Goal: Task Accomplishment & Management: Manage account settings

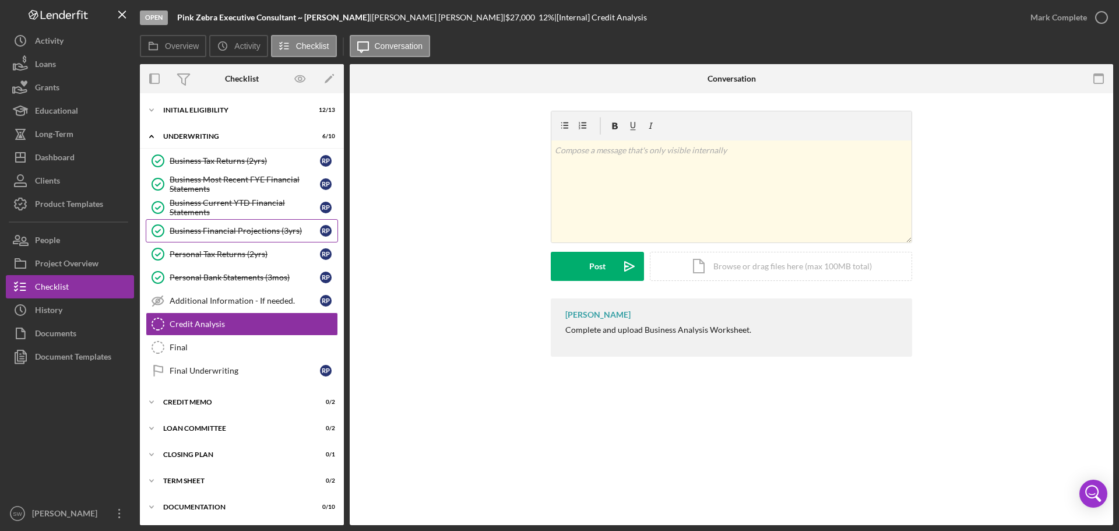
click at [189, 230] on div "Business Financial Projections (3yrs)" at bounding box center [245, 230] width 150 height 9
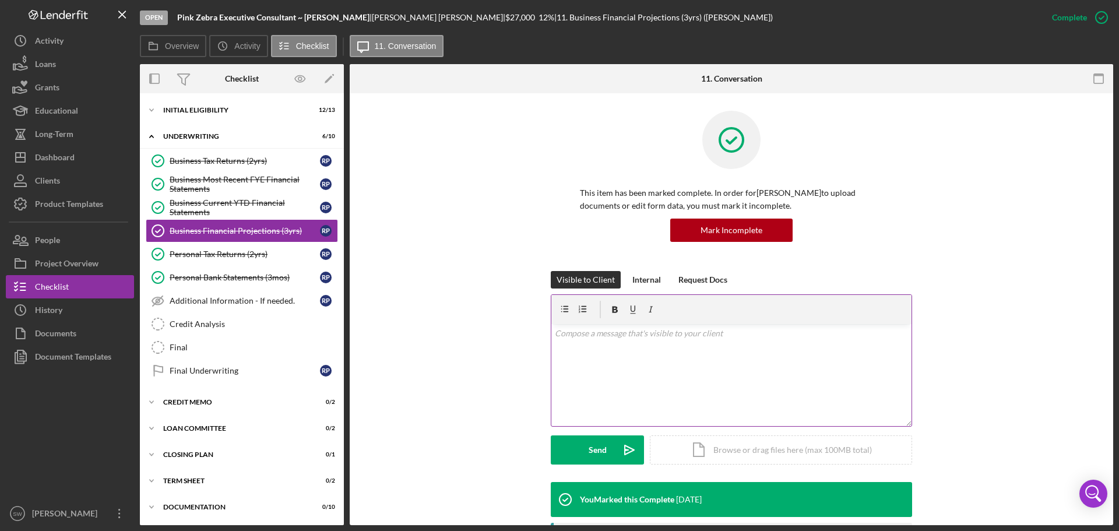
click at [570, 333] on p at bounding box center [732, 333] width 354 height 13
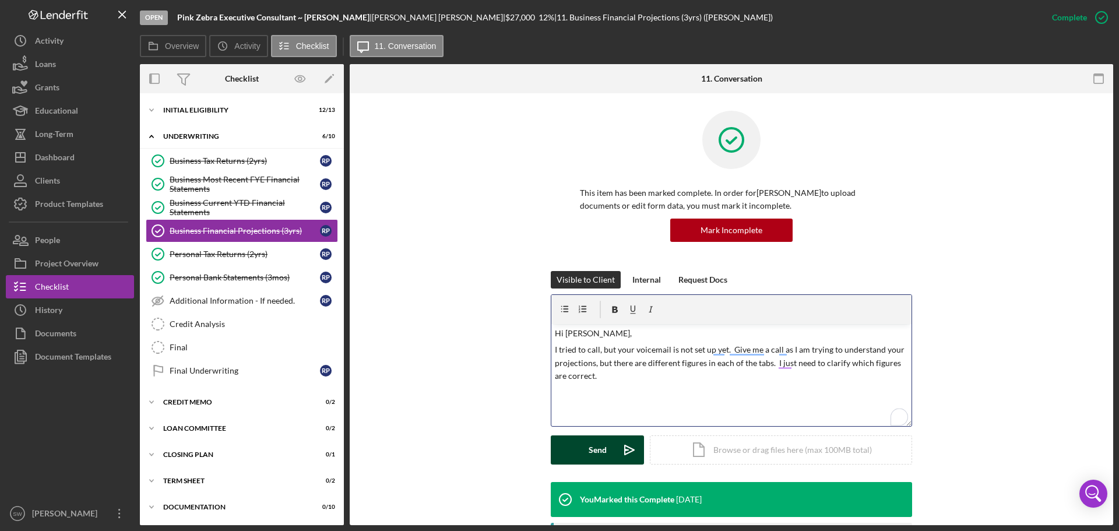
click at [589, 447] on div "Send" at bounding box center [598, 450] width 18 height 29
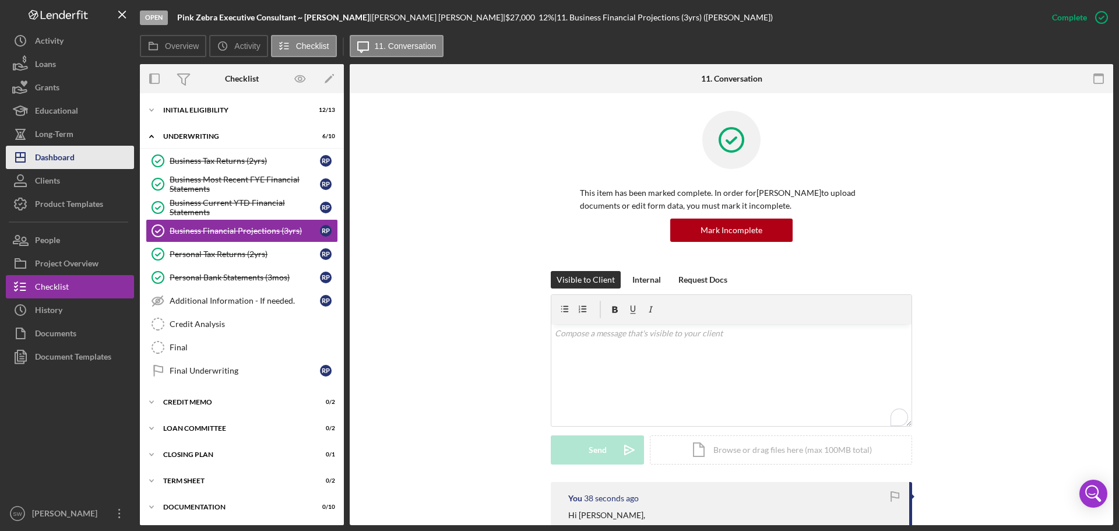
click at [42, 158] on div "Dashboard" at bounding box center [55, 159] width 40 height 26
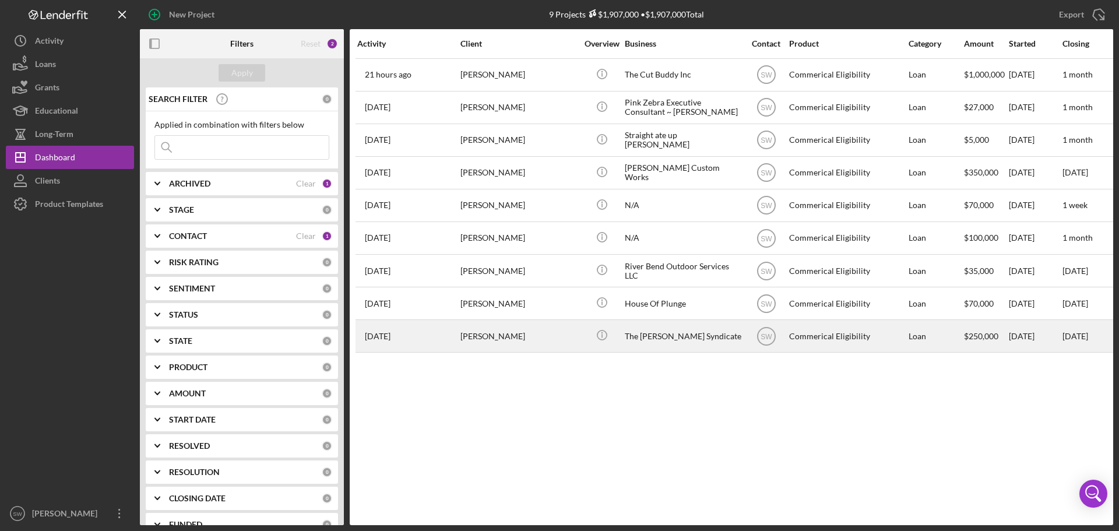
click at [477, 338] on div "[PERSON_NAME]" at bounding box center [519, 336] width 117 height 31
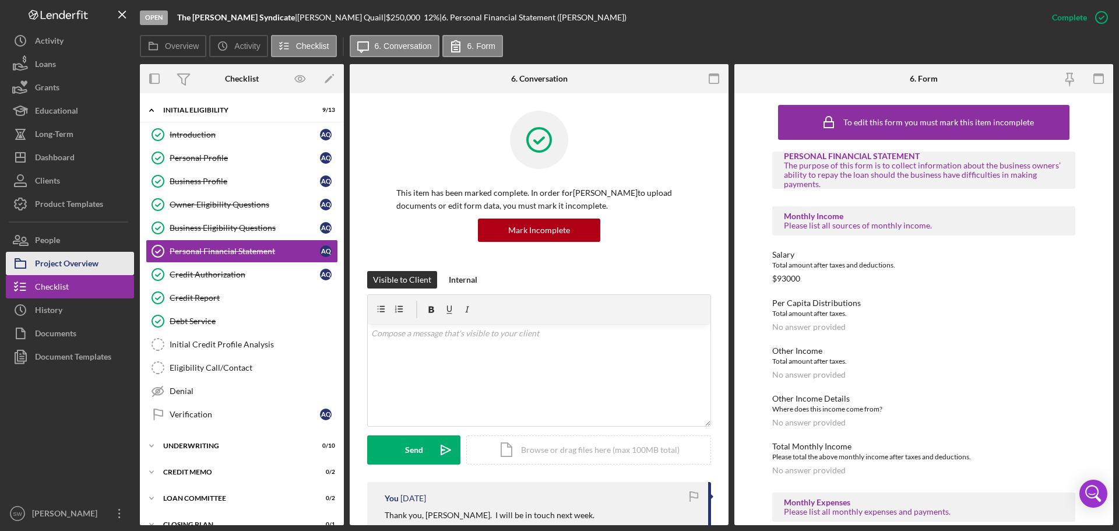
click at [55, 265] on div "Project Overview" at bounding box center [67, 265] width 64 height 26
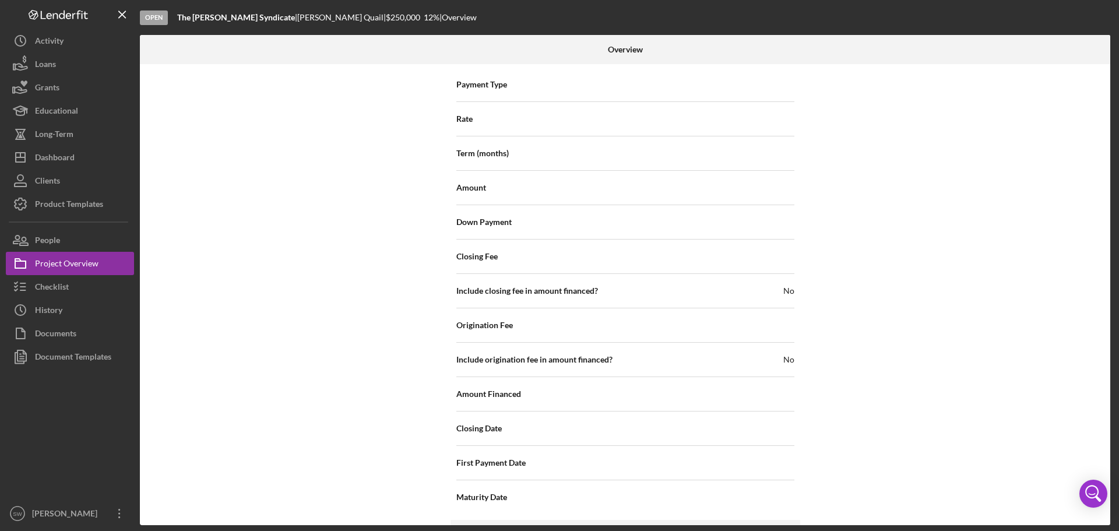
scroll to position [1249, 0]
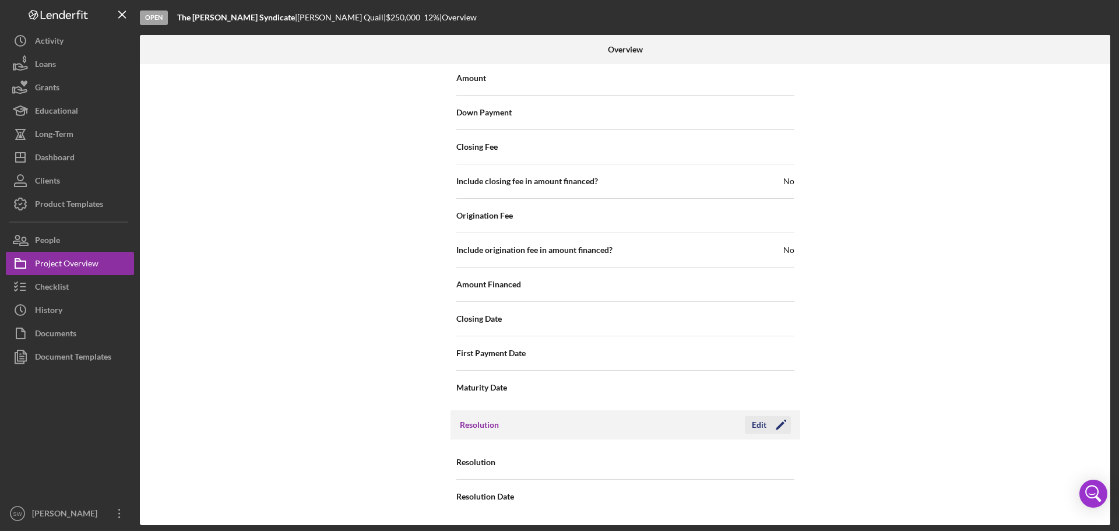
click at [756, 424] on div "Edit" at bounding box center [759, 424] width 15 height 17
click at [684, 465] on div "Select..." at bounding box center [696, 463] width 140 height 27
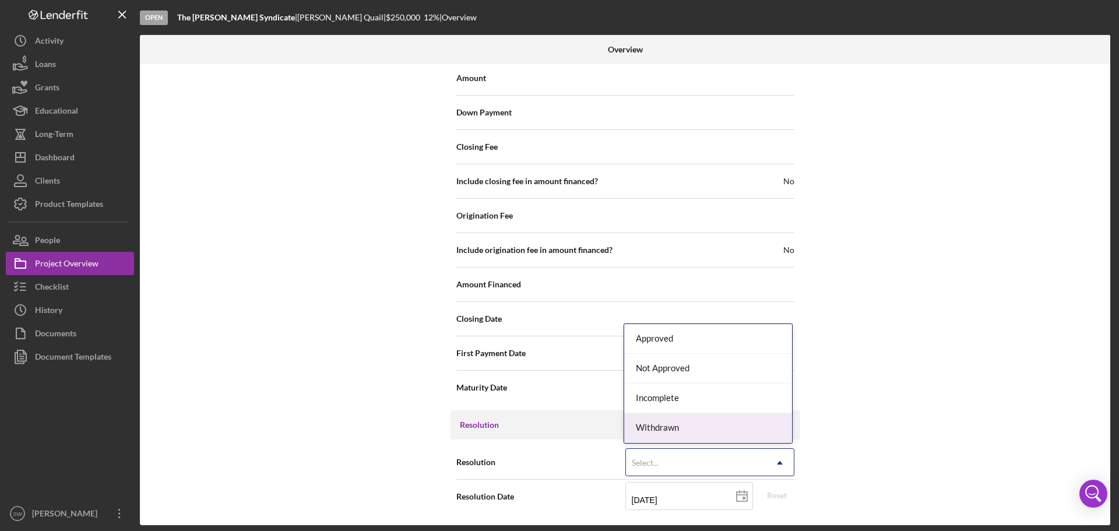
click at [662, 426] on div "Withdrawn" at bounding box center [708, 428] width 168 height 30
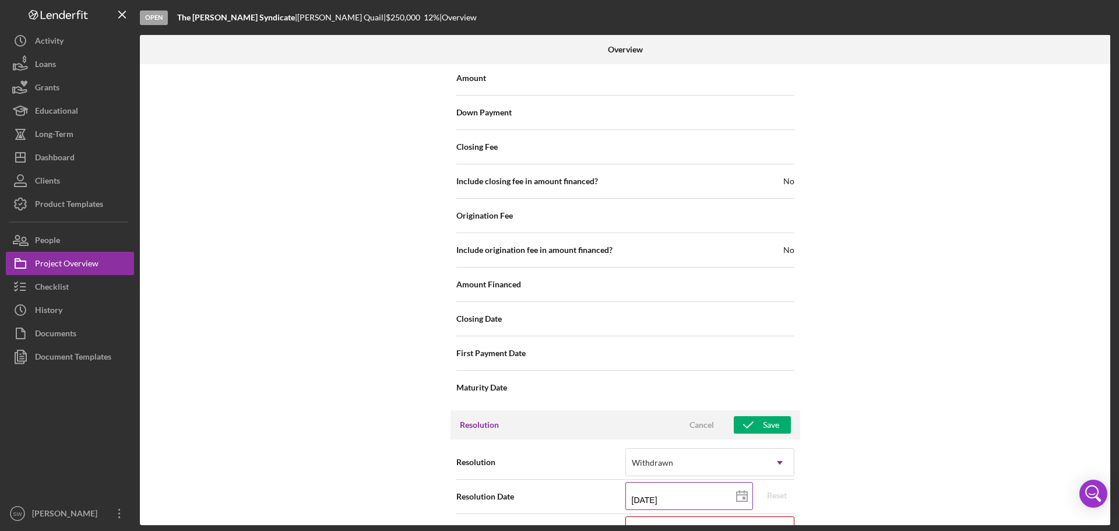
scroll to position [1324, 0]
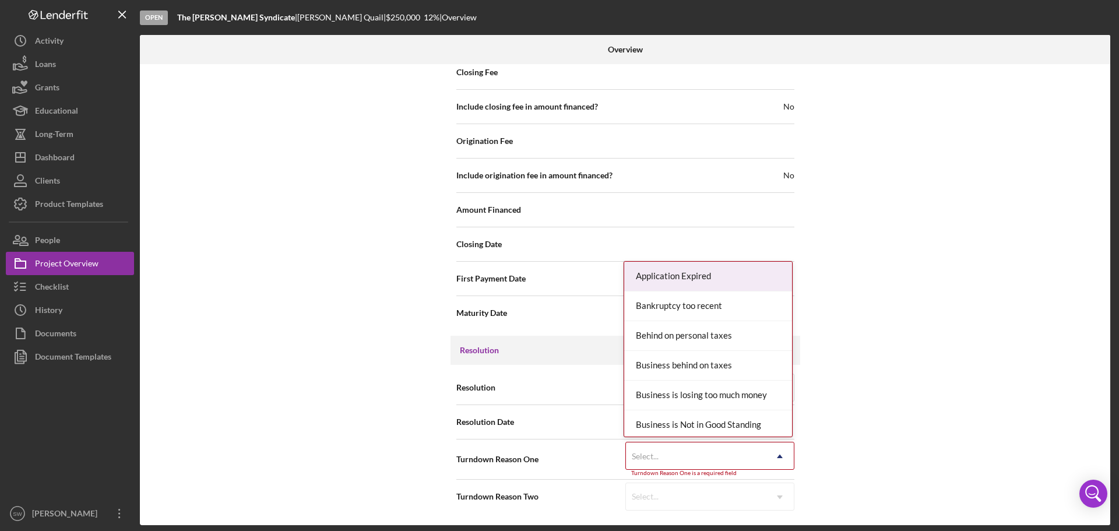
click at [675, 457] on div "Select..." at bounding box center [696, 456] width 140 height 27
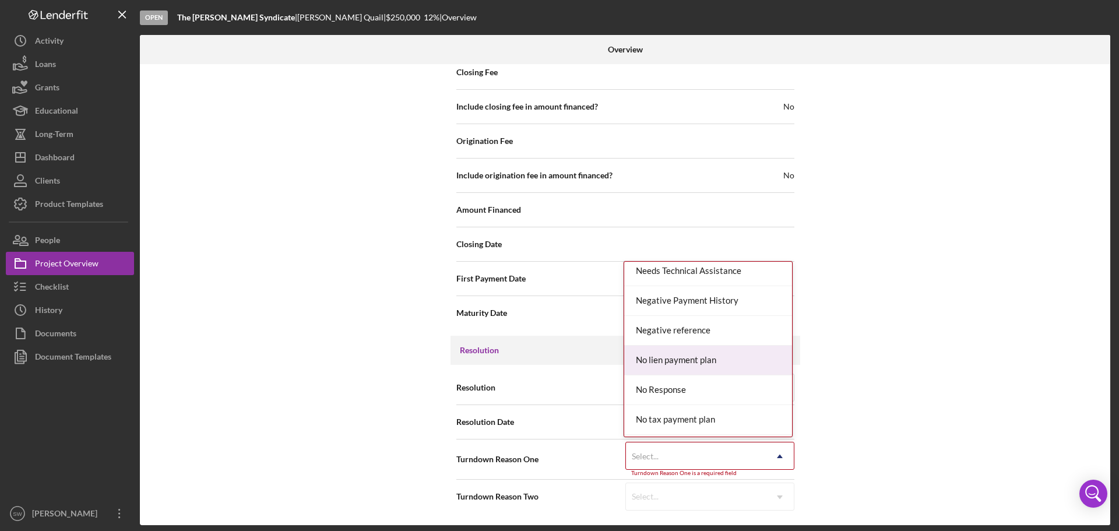
scroll to position [875, 0]
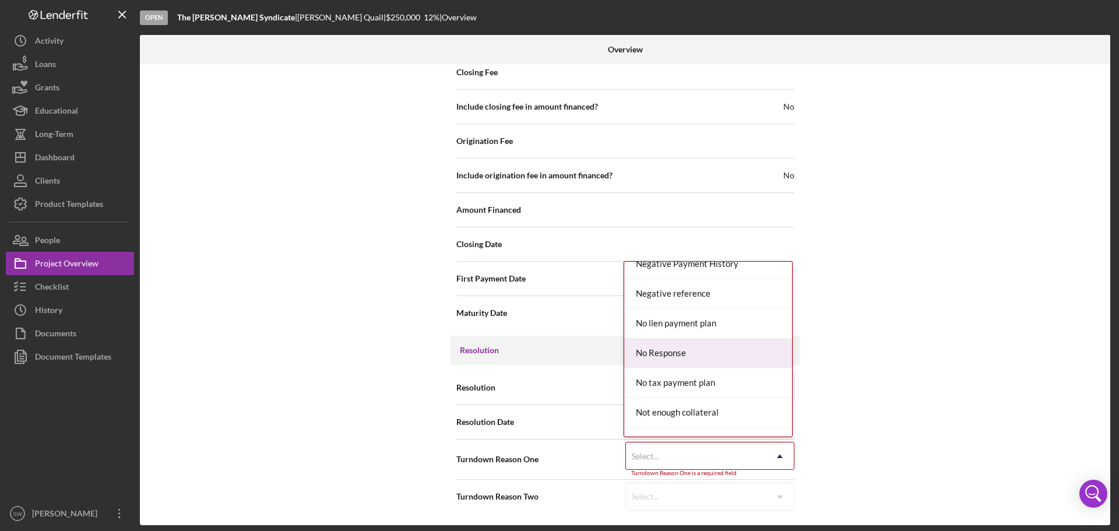
click at [661, 356] on div "No Response" at bounding box center [708, 354] width 168 height 30
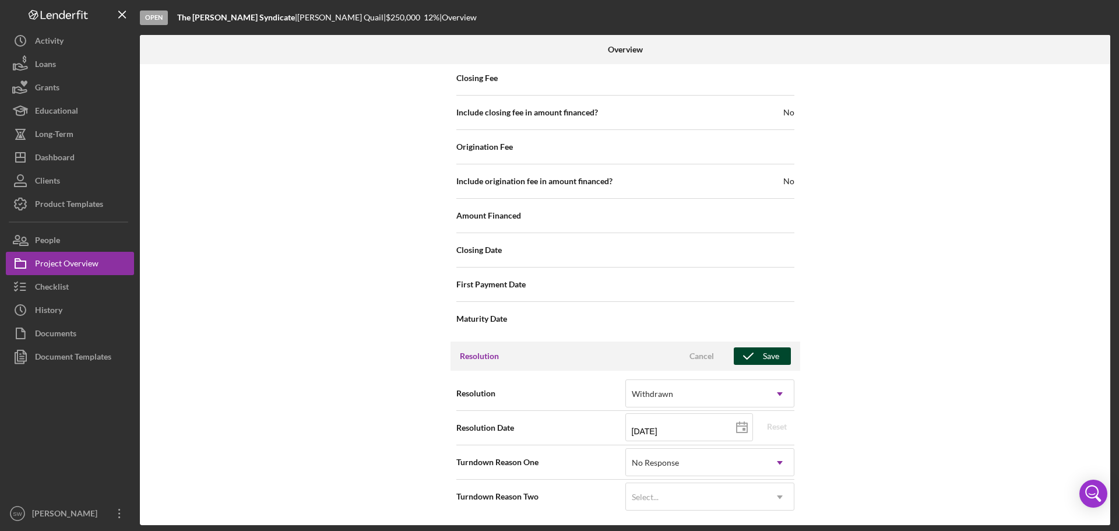
click at [763, 357] on div "Save" at bounding box center [771, 356] width 16 height 17
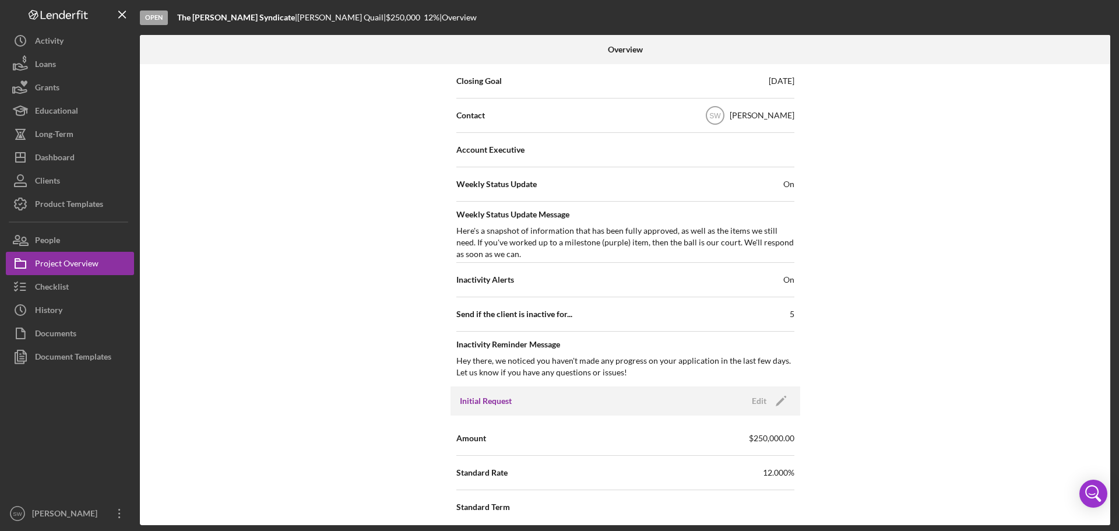
scroll to position [0, 0]
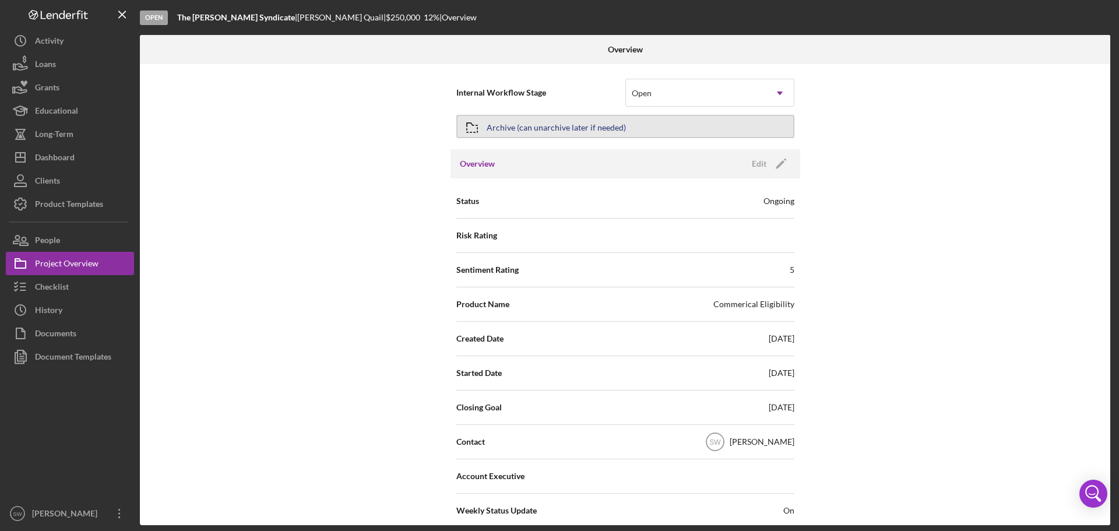
click at [482, 124] on icon "button" at bounding box center [472, 127] width 29 height 29
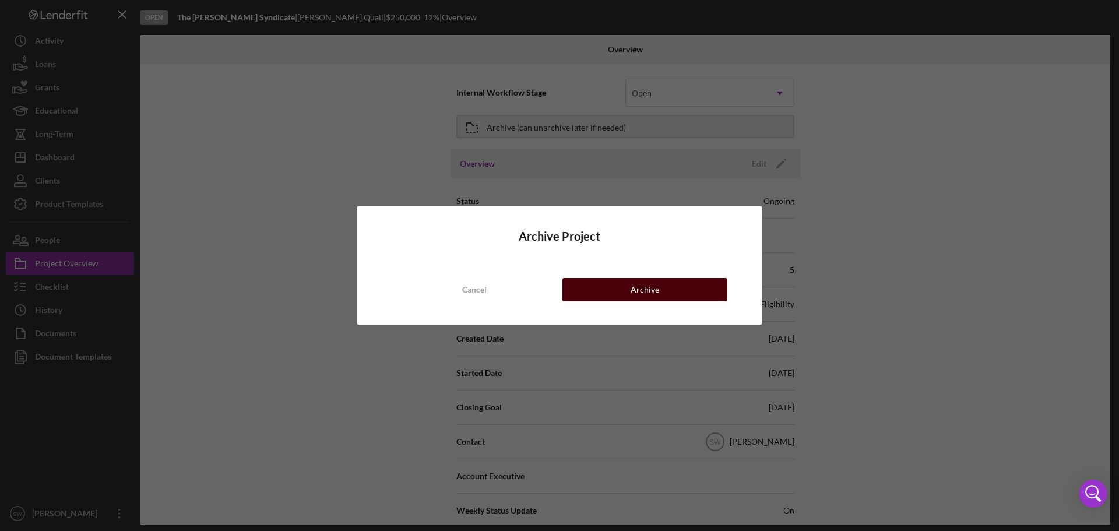
click at [633, 287] on div "Archive" at bounding box center [645, 289] width 29 height 23
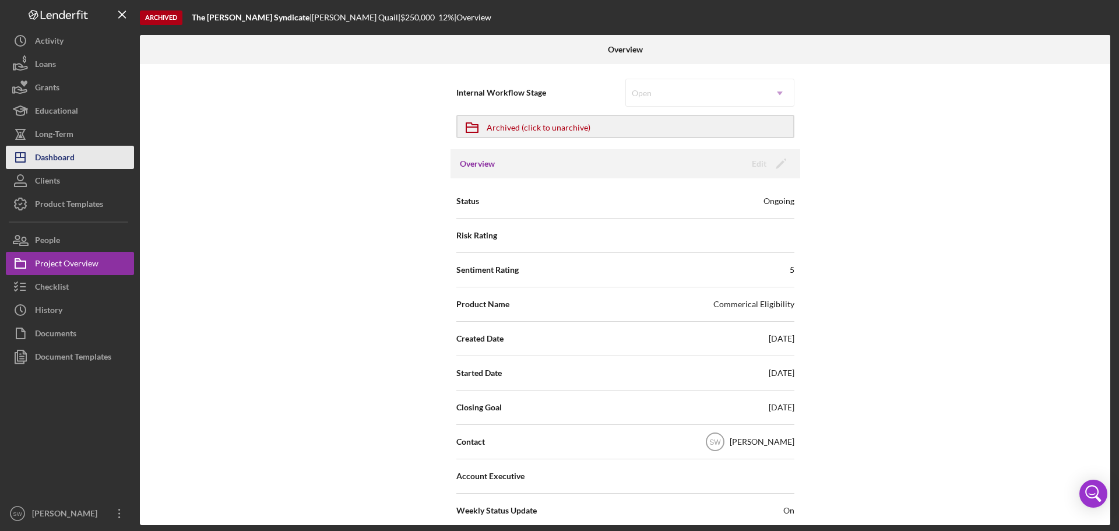
click at [54, 162] on div "Dashboard" at bounding box center [55, 159] width 40 height 26
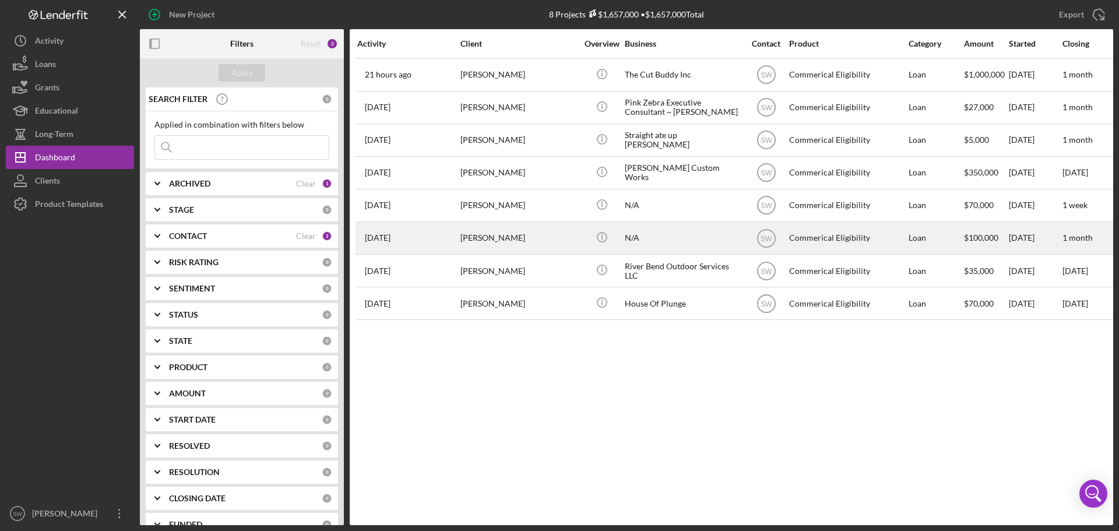
click at [468, 238] on div "[PERSON_NAME]" at bounding box center [519, 238] width 117 height 31
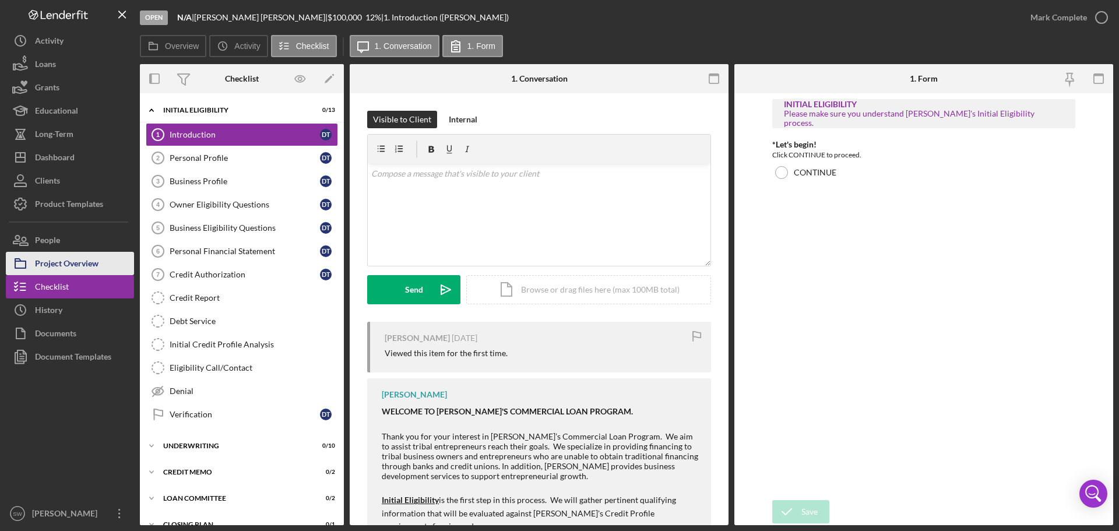
click at [51, 262] on div "Project Overview" at bounding box center [67, 265] width 64 height 26
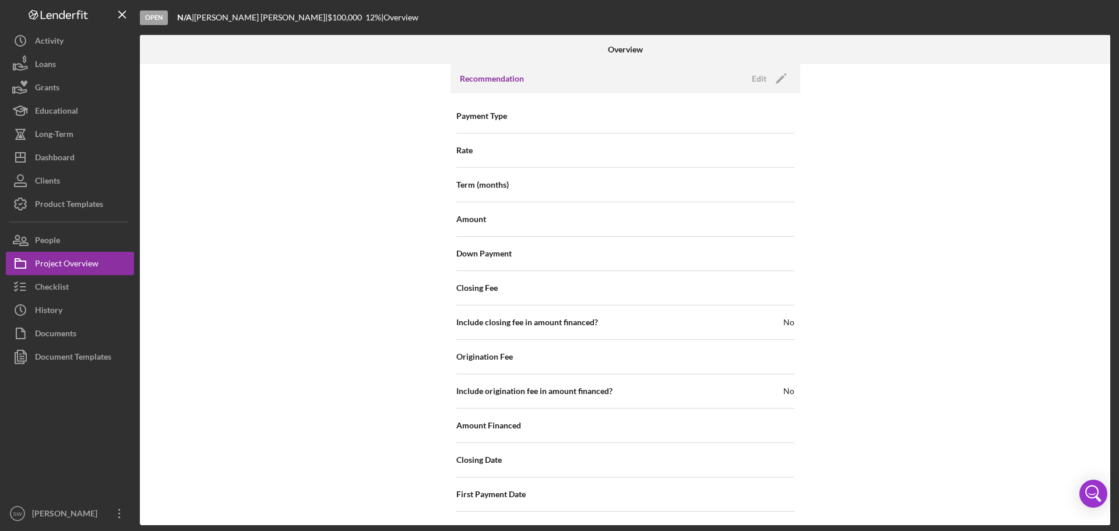
scroll to position [1249, 0]
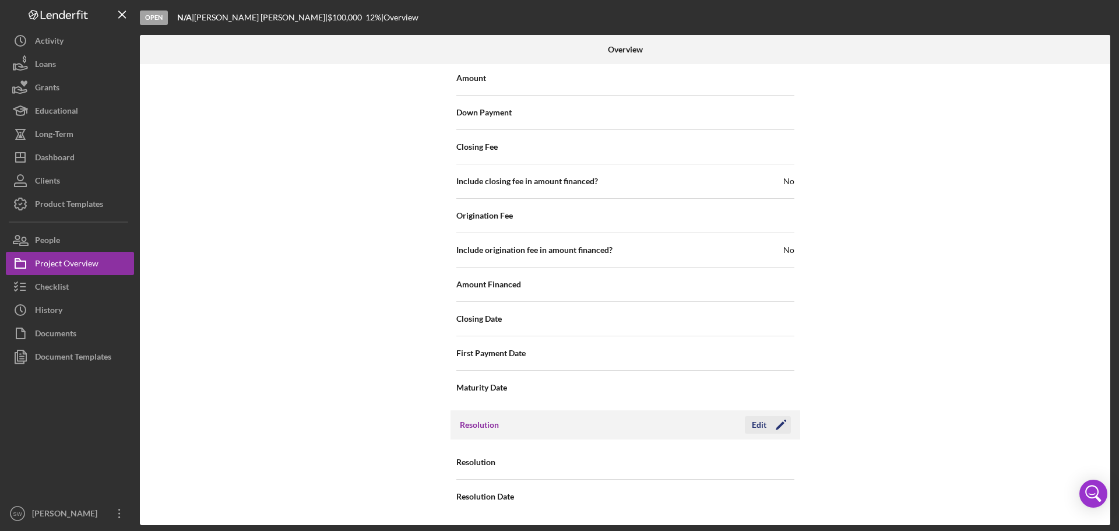
click at [759, 424] on div "Edit" at bounding box center [759, 424] width 15 height 17
click at [658, 461] on div "Select..." at bounding box center [646, 462] width 30 height 9
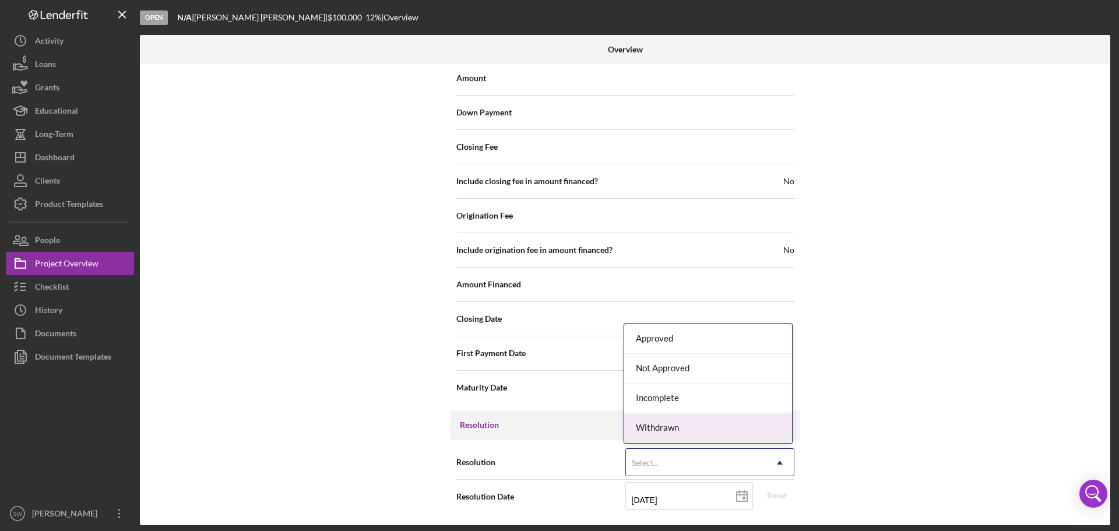
click at [665, 429] on div "Withdrawn" at bounding box center [708, 428] width 168 height 30
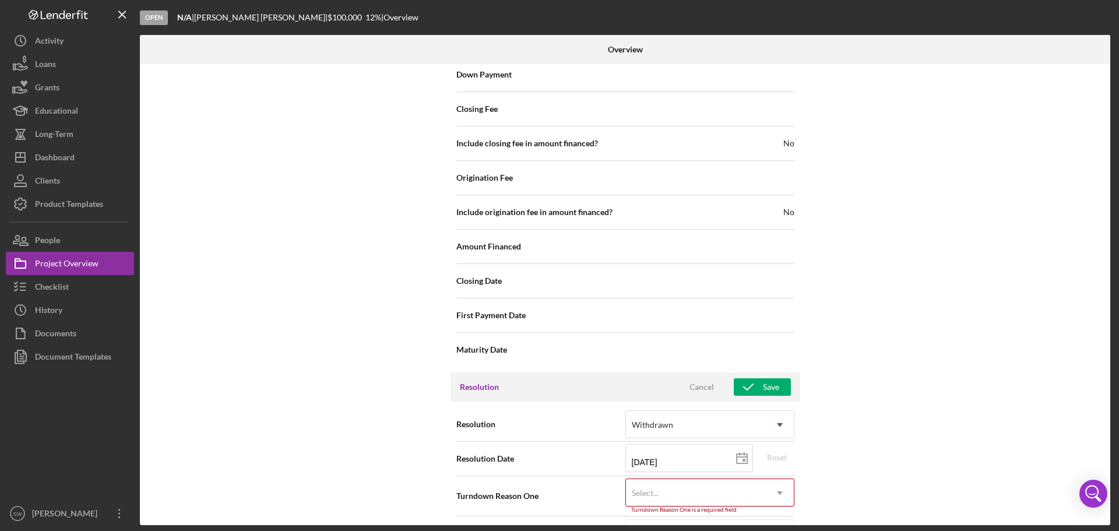
scroll to position [1324, 0]
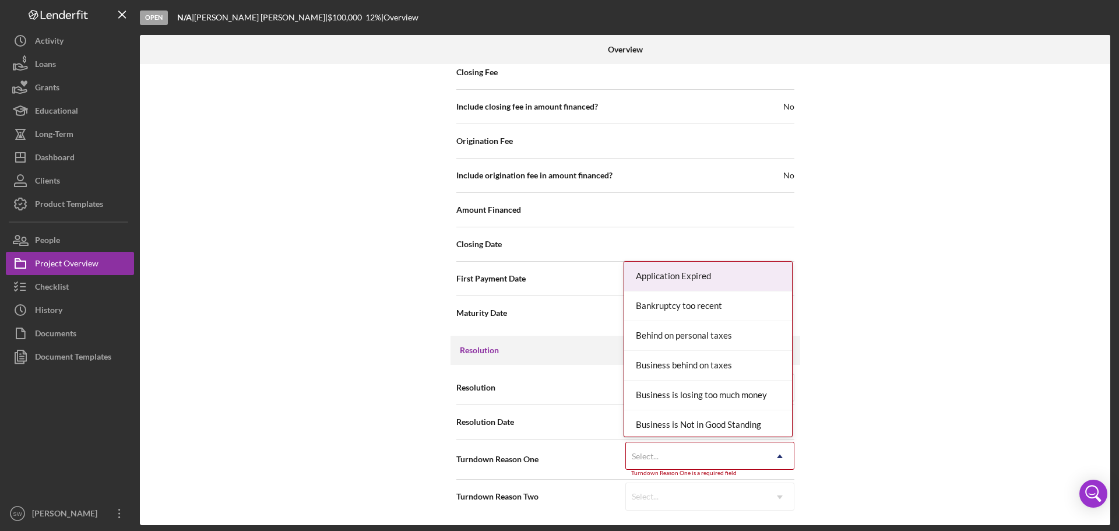
click at [661, 452] on div "Select..." at bounding box center [696, 456] width 140 height 27
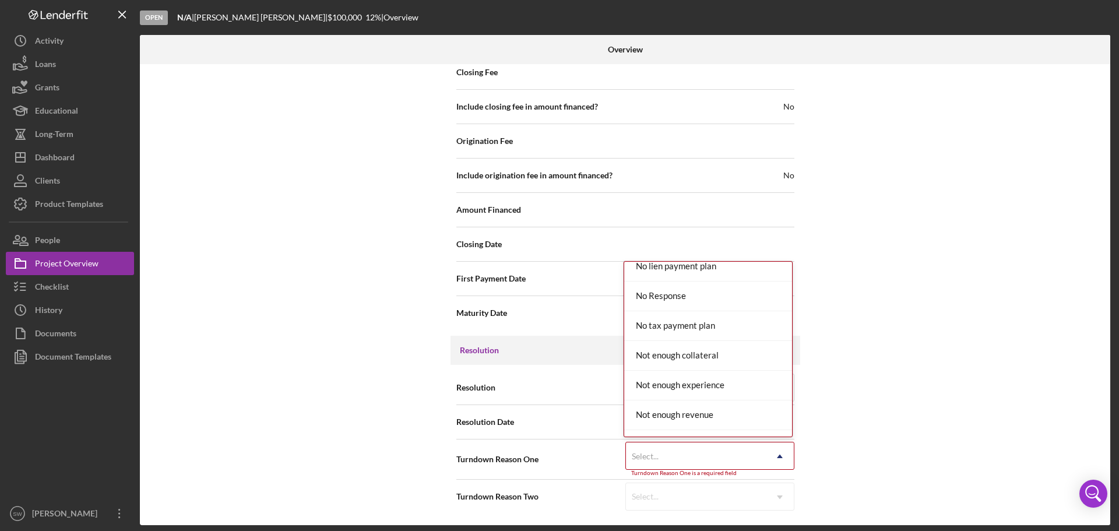
scroll to position [933, 0]
click at [668, 294] on div "No Response" at bounding box center [708, 295] width 168 height 30
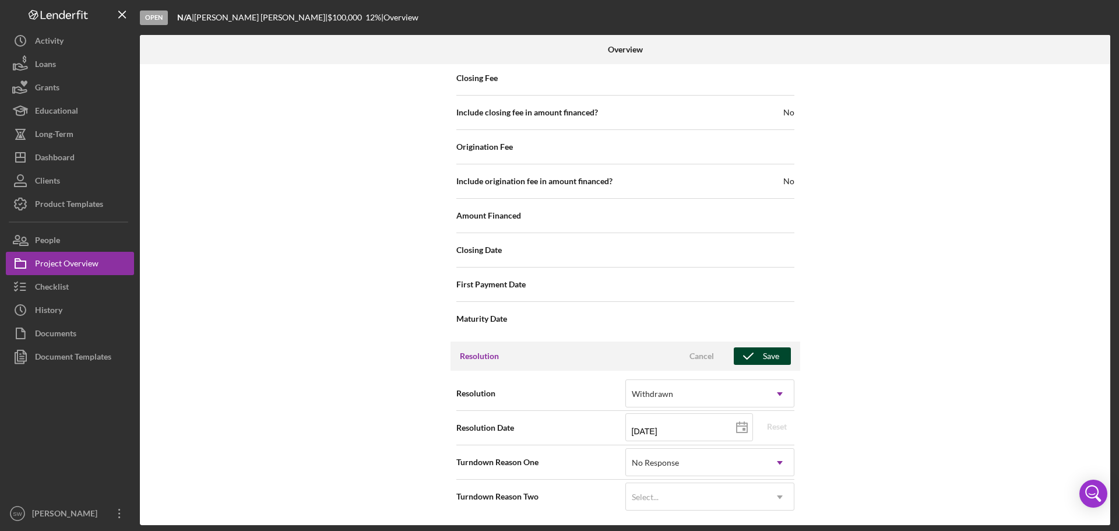
click at [763, 355] on div "Save" at bounding box center [771, 356] width 16 height 17
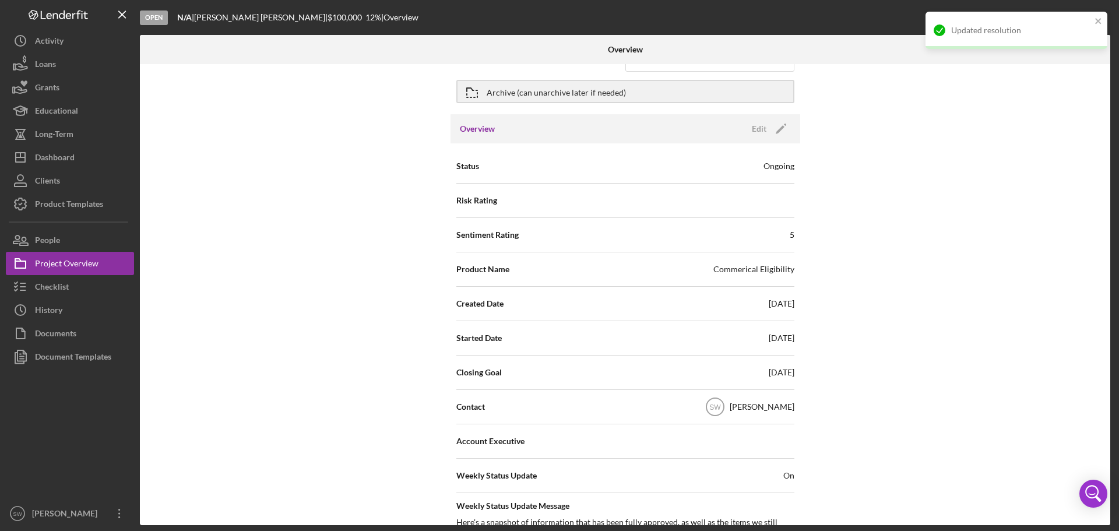
scroll to position [0, 0]
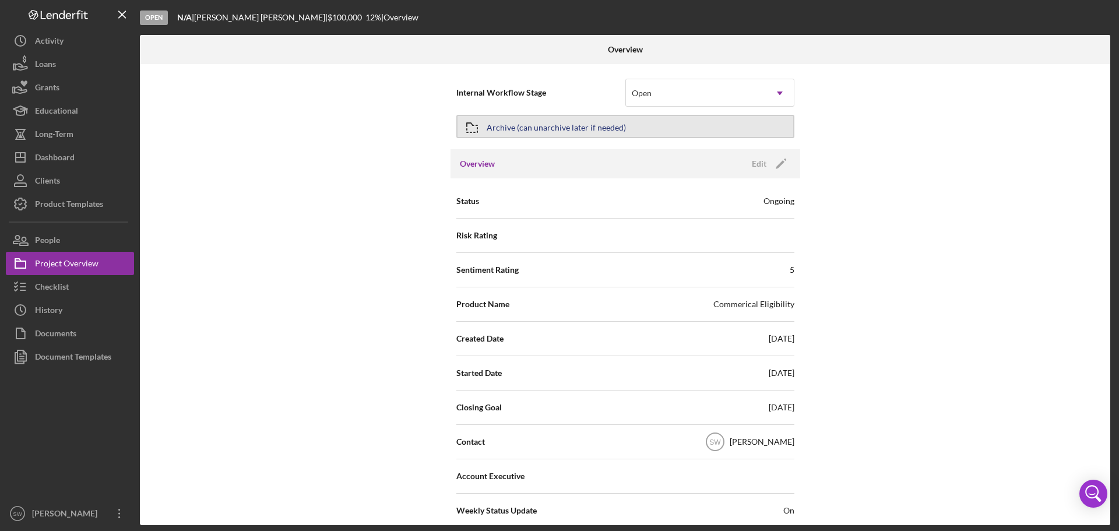
click at [485, 128] on button "Archive (can unarchive later if needed)" at bounding box center [626, 126] width 338 height 23
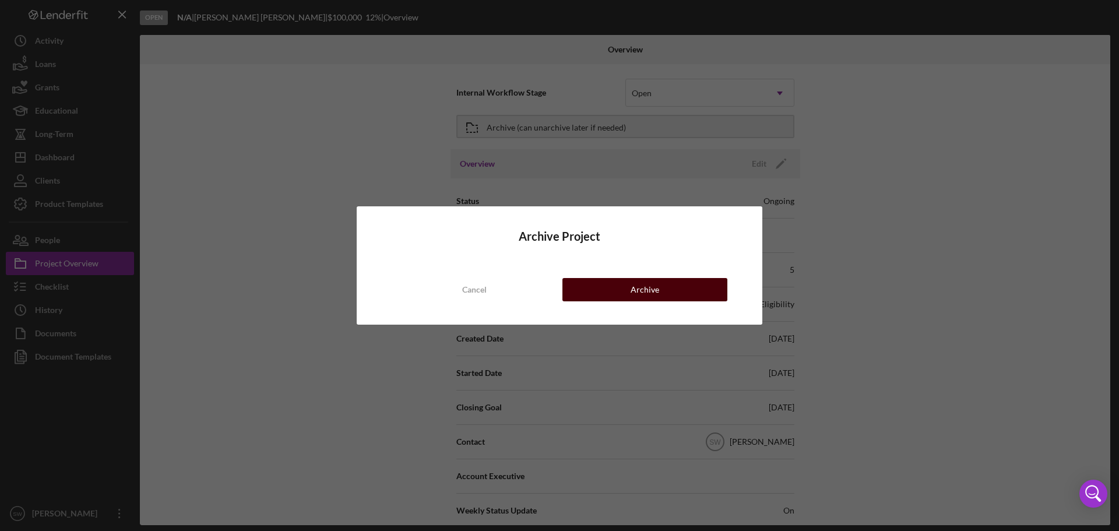
click at [634, 287] on div "Archive" at bounding box center [645, 289] width 29 height 23
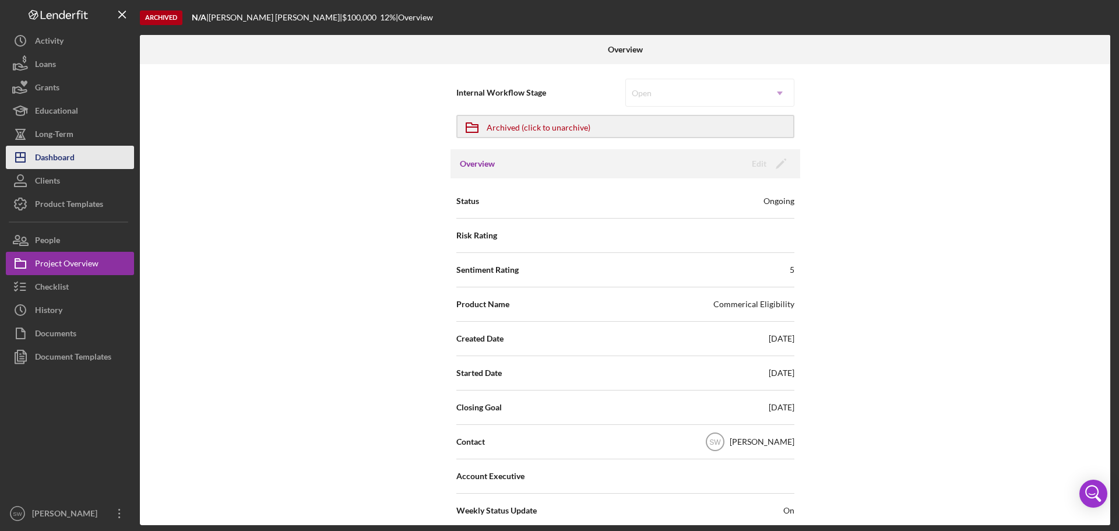
click at [61, 160] on div "Dashboard" at bounding box center [55, 159] width 40 height 26
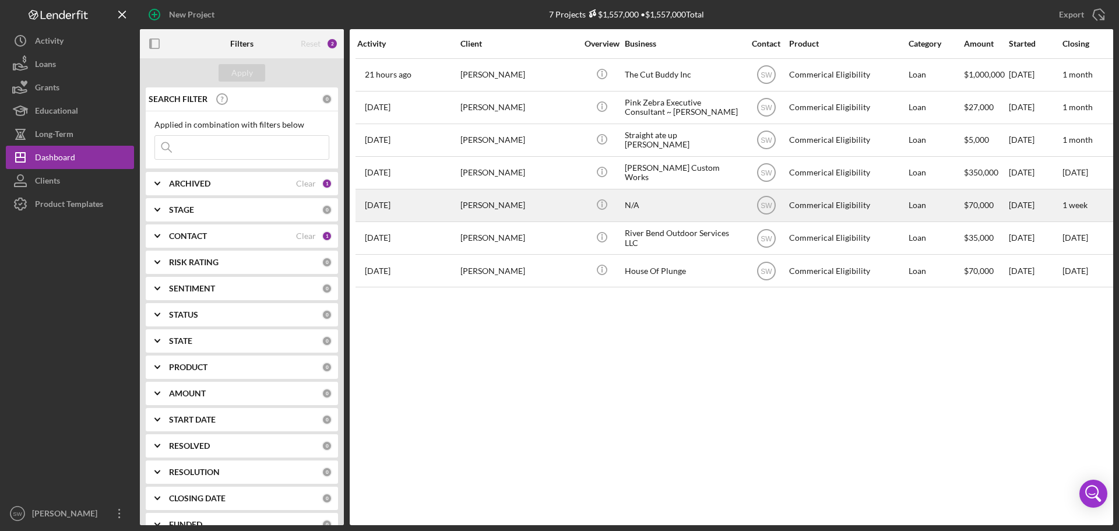
click at [472, 207] on div "[PERSON_NAME]" at bounding box center [519, 205] width 117 height 31
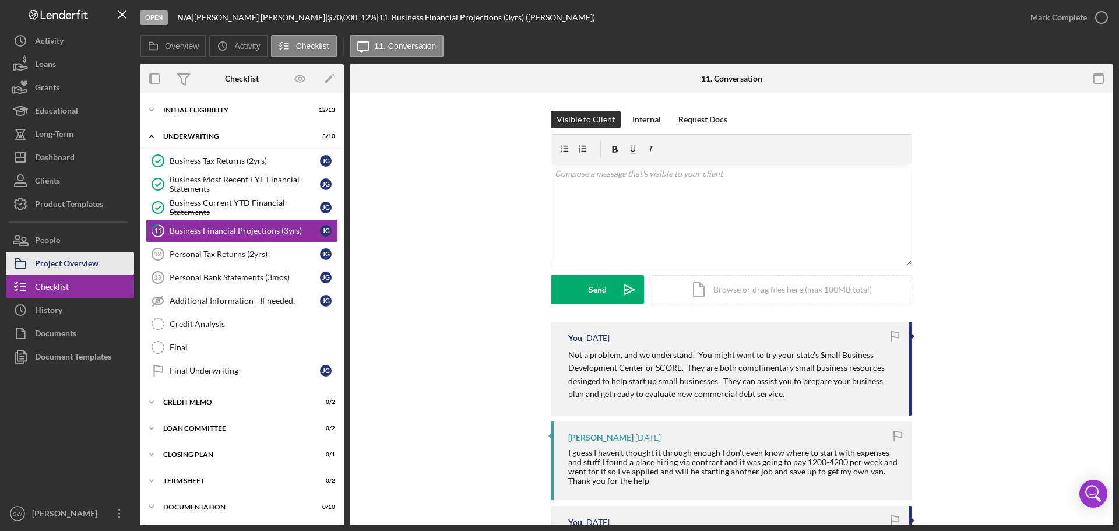
click at [59, 263] on div "Project Overview" at bounding box center [67, 265] width 64 height 26
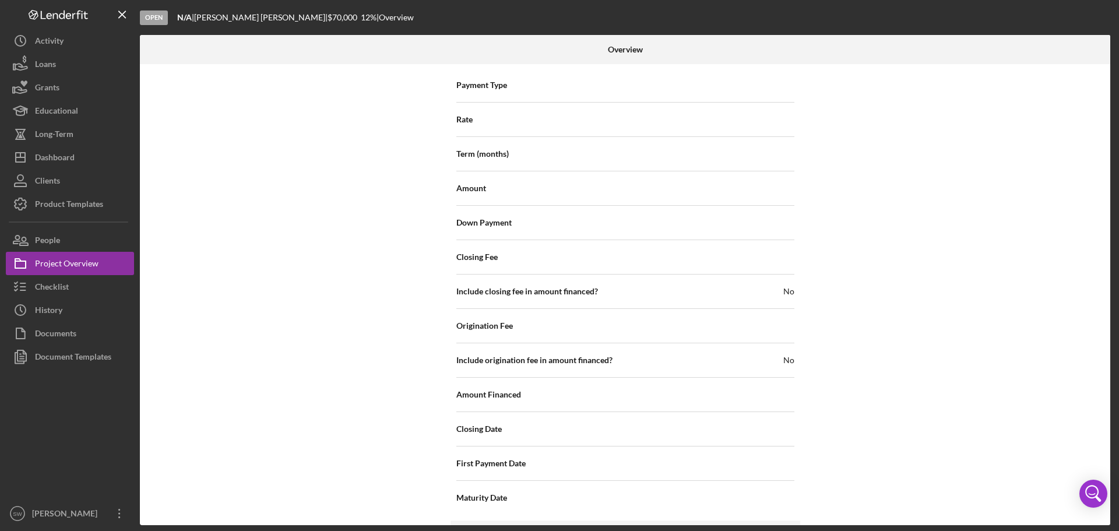
scroll to position [1249, 0]
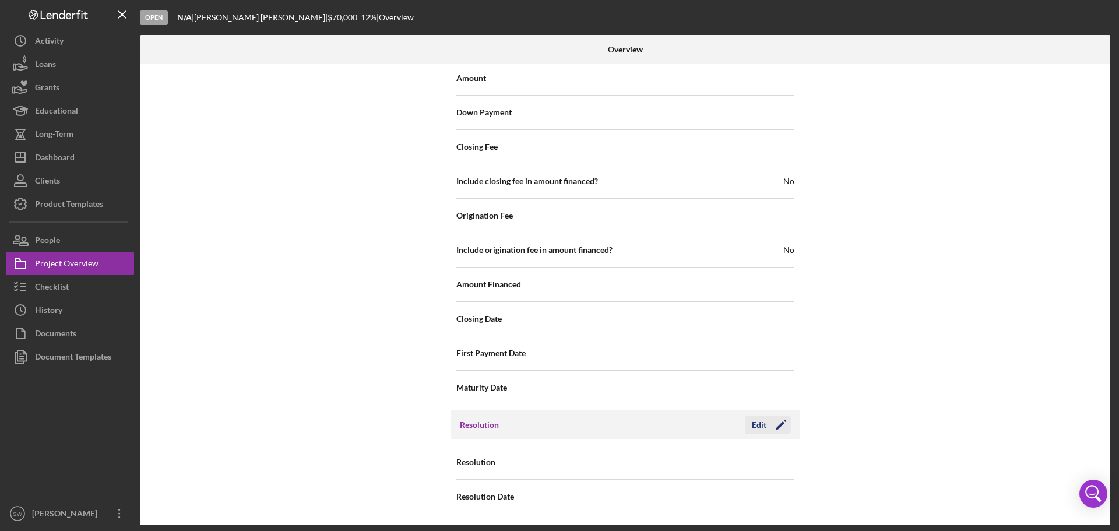
click at [752, 424] on div "Edit" at bounding box center [759, 424] width 15 height 17
click at [644, 467] on div "Select..." at bounding box center [645, 462] width 27 height 9
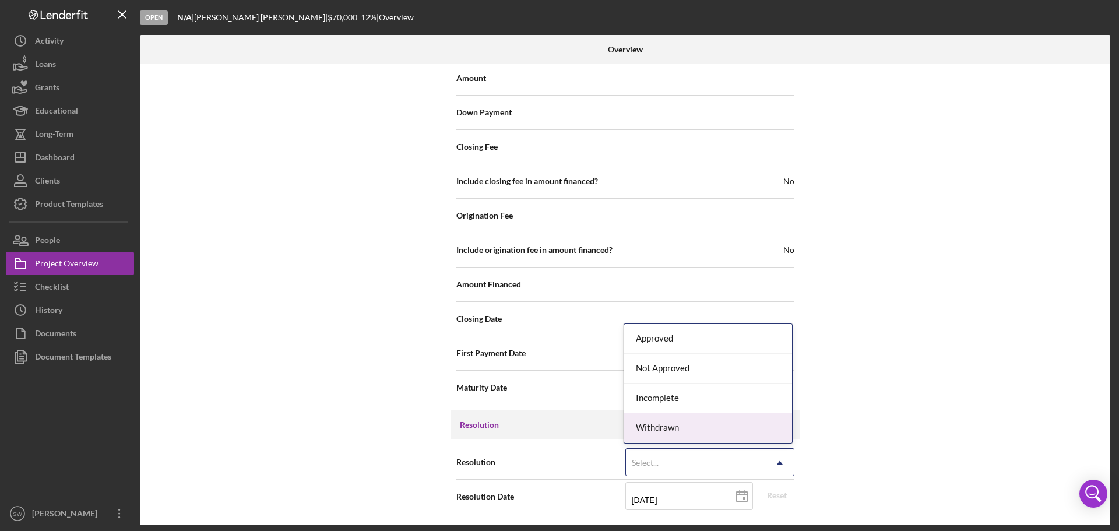
click at [654, 424] on div "Withdrawn" at bounding box center [708, 428] width 168 height 30
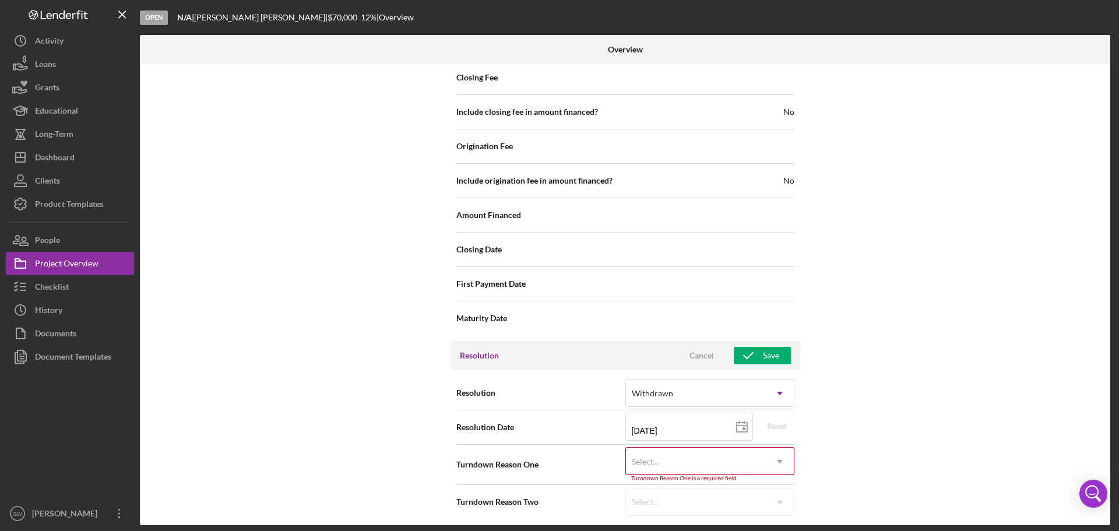
scroll to position [1324, 0]
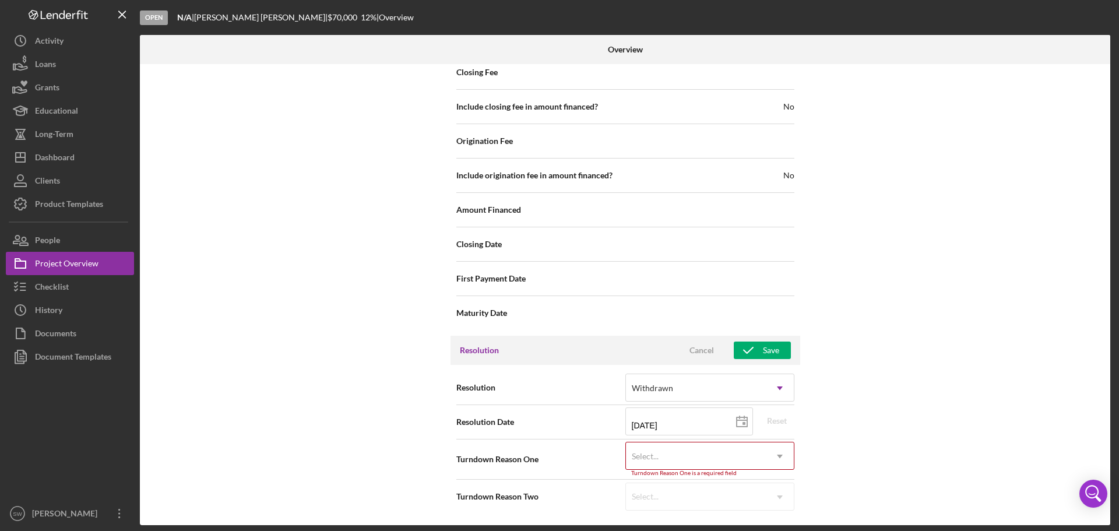
click at [669, 452] on div "Select..." at bounding box center [696, 456] width 140 height 27
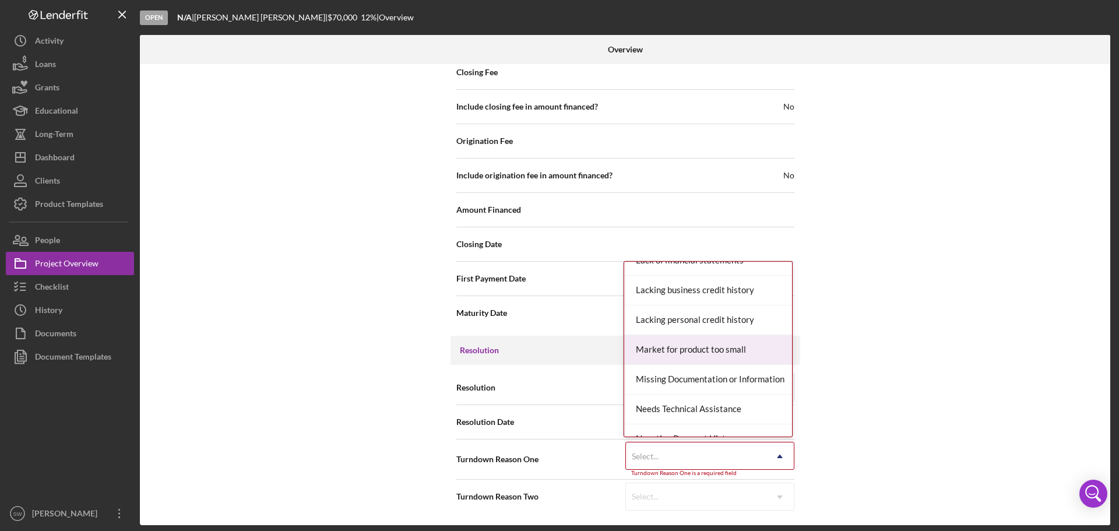
scroll to position [758, 0]
click at [675, 349] on div "Needs Technical Assistance" at bounding box center [708, 351] width 168 height 30
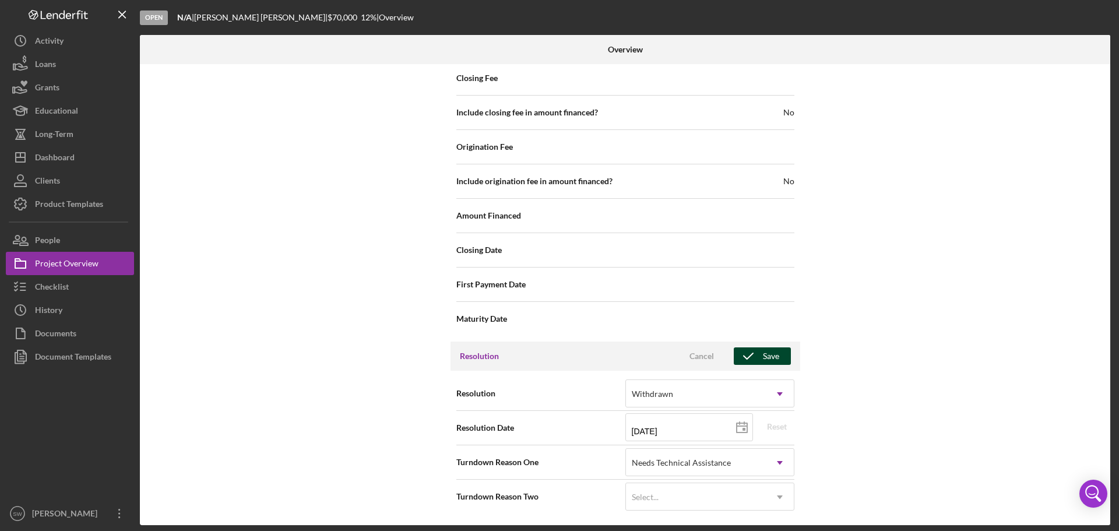
click at [767, 356] on div "Save" at bounding box center [771, 356] width 16 height 17
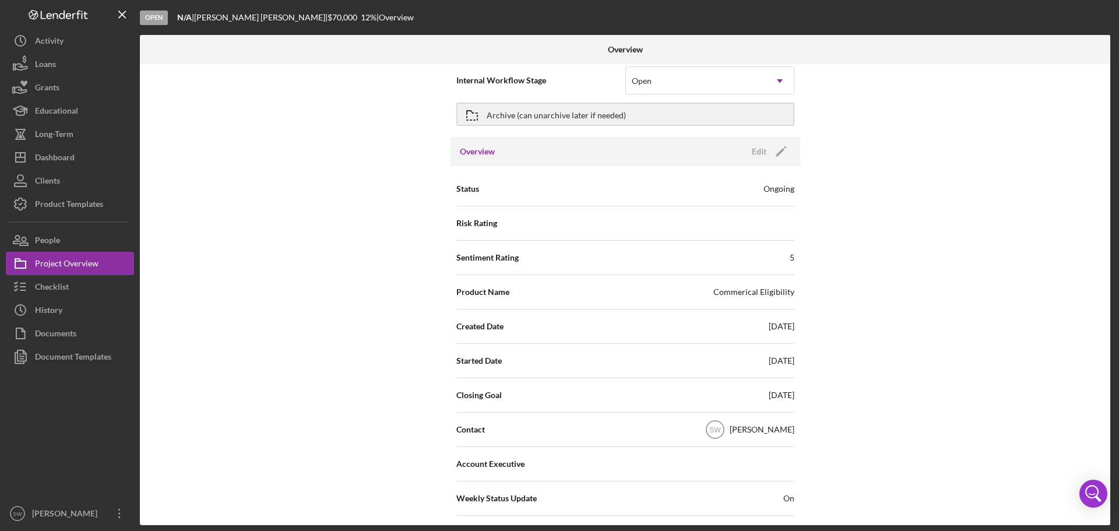
scroll to position [0, 0]
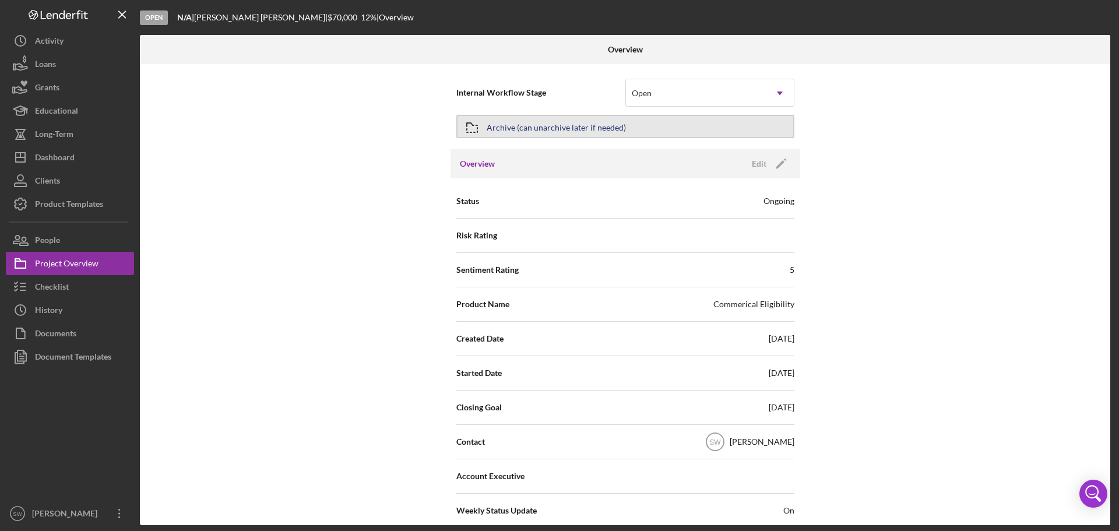
click at [489, 130] on button "Archive (can unarchive later if needed)" at bounding box center [626, 126] width 338 height 23
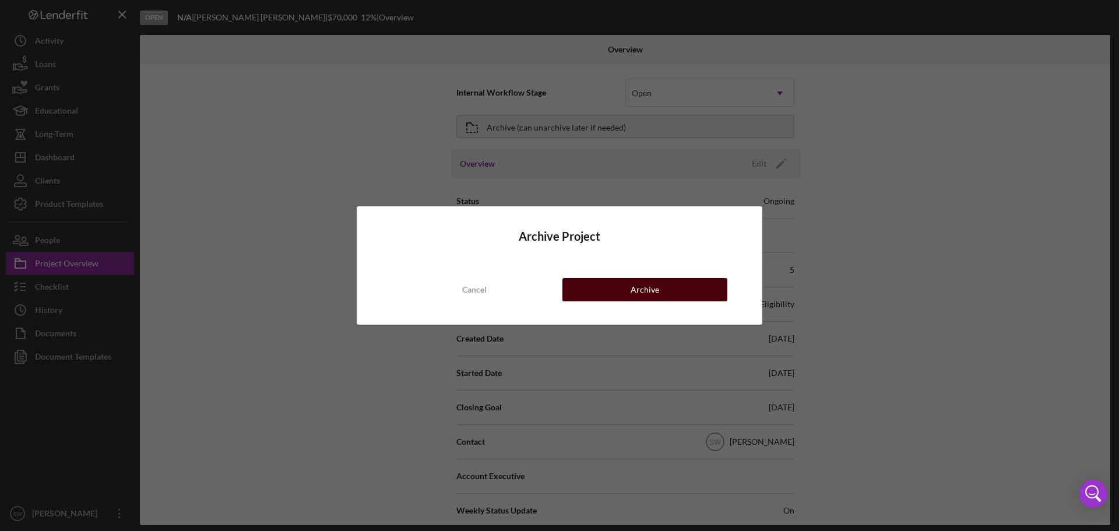
click at [638, 290] on div "Archive" at bounding box center [645, 289] width 29 height 23
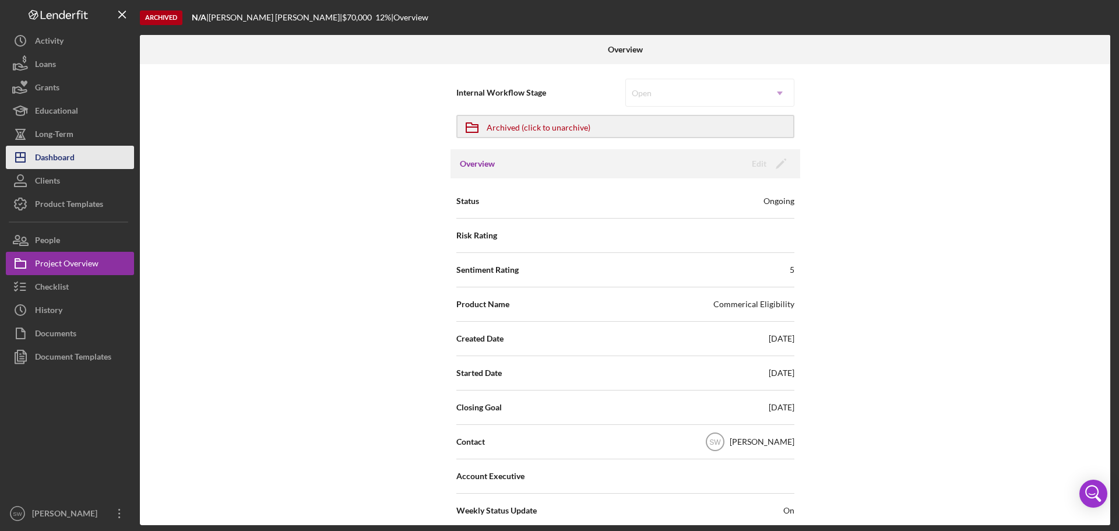
click at [50, 158] on div "Dashboard" at bounding box center [55, 159] width 40 height 26
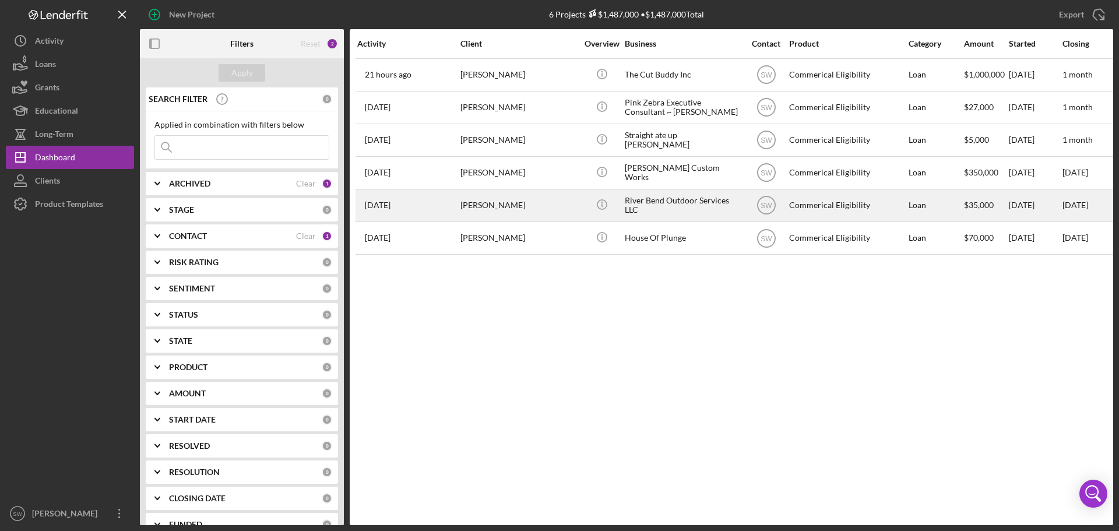
click at [481, 206] on div "[PERSON_NAME]" at bounding box center [519, 205] width 117 height 31
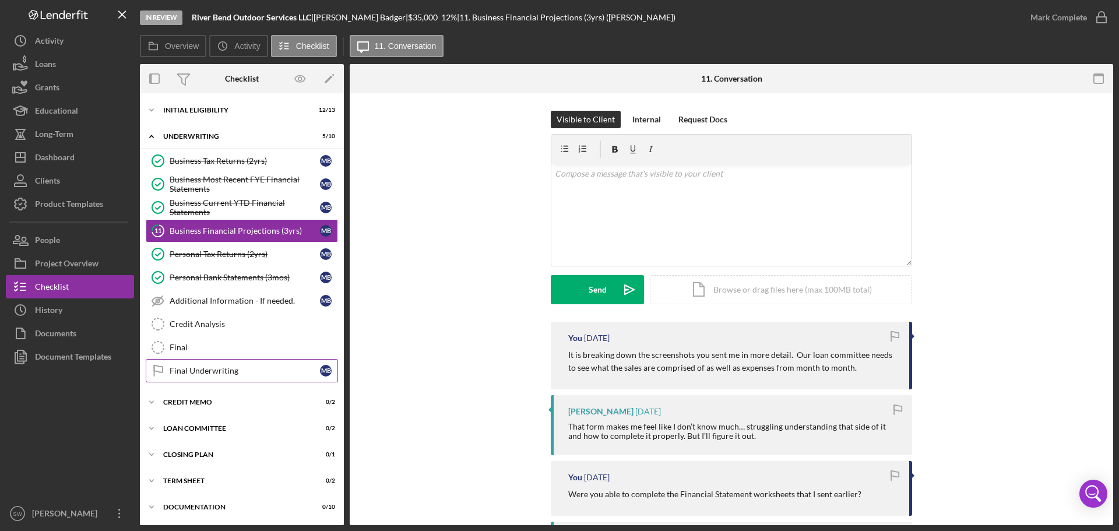
click at [187, 370] on div "Final Underwriting" at bounding box center [245, 370] width 150 height 9
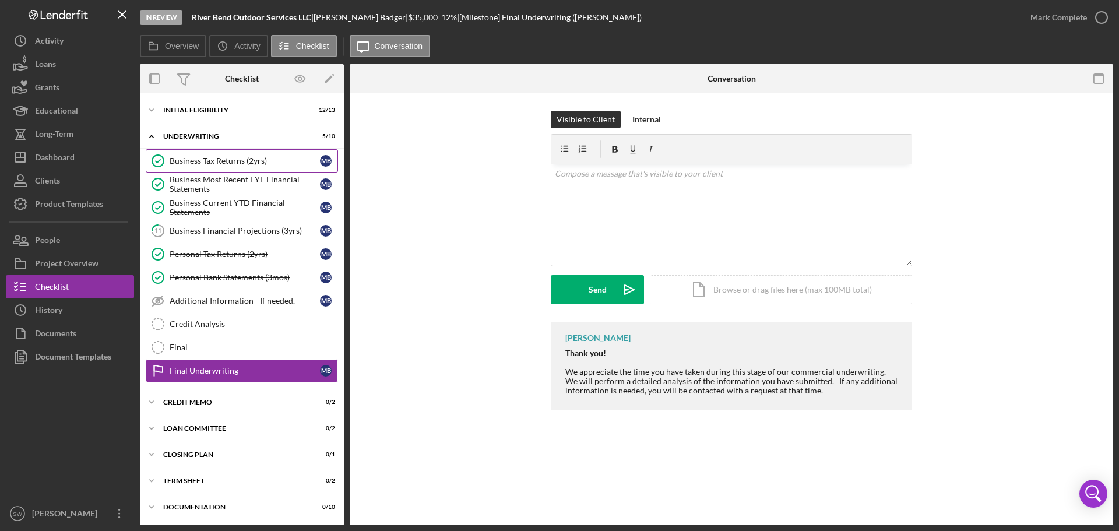
click at [192, 161] on div "Business Tax Returns (2yrs)" at bounding box center [245, 160] width 150 height 9
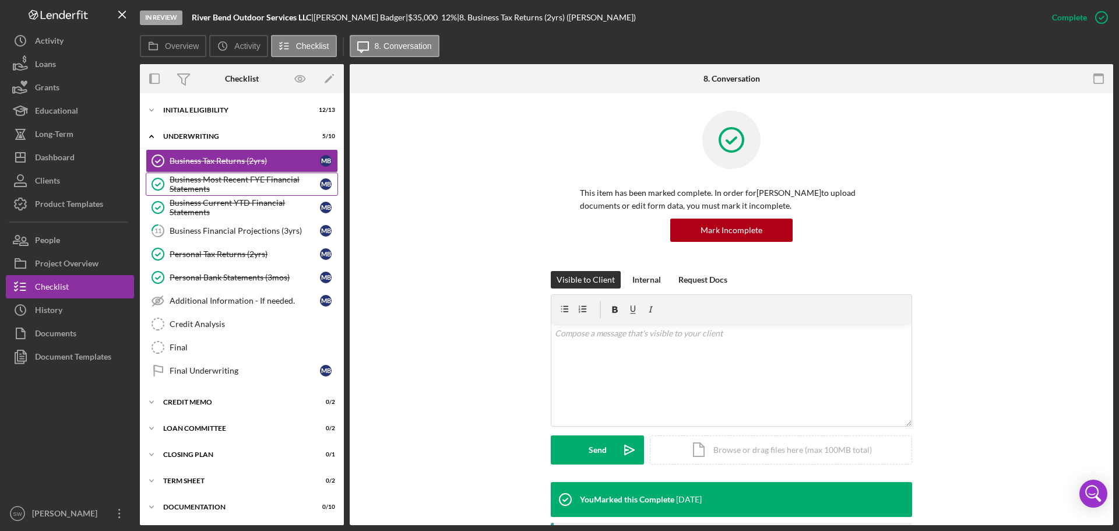
click at [194, 178] on div "Business Most Recent FYE Financial Statements" at bounding box center [245, 184] width 150 height 19
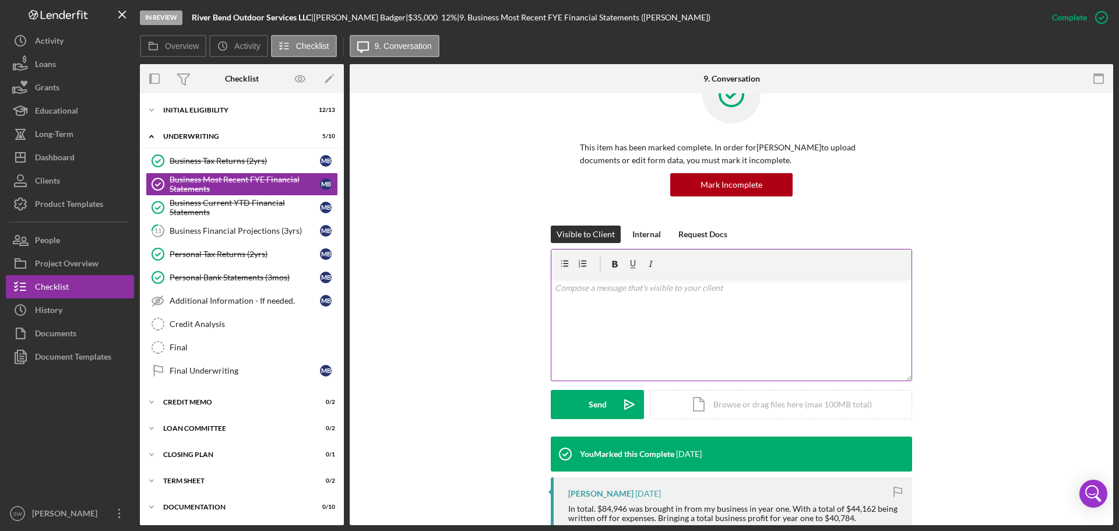
scroll to position [175, 0]
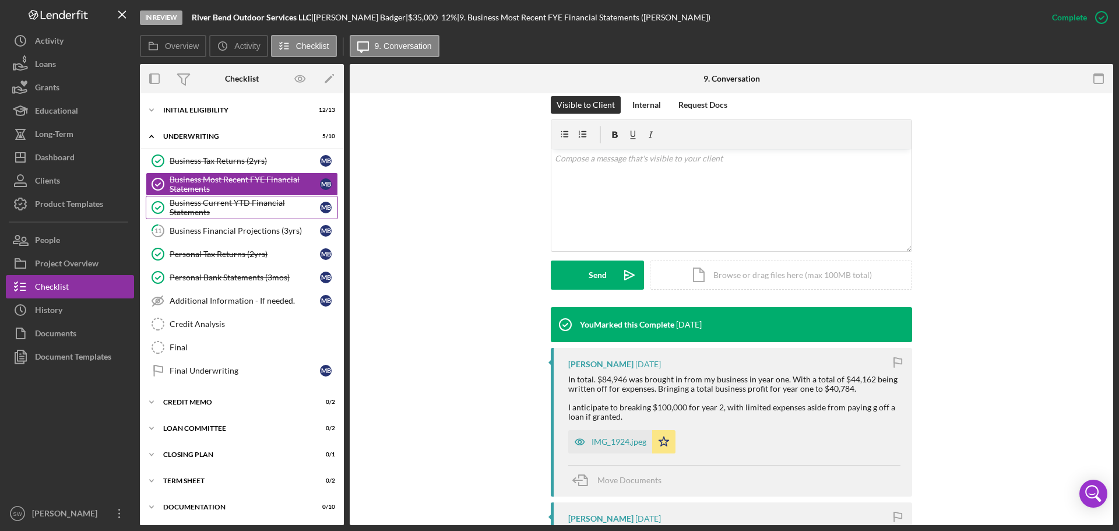
click at [191, 206] on div "Business Current YTD Financial Statements" at bounding box center [245, 207] width 150 height 19
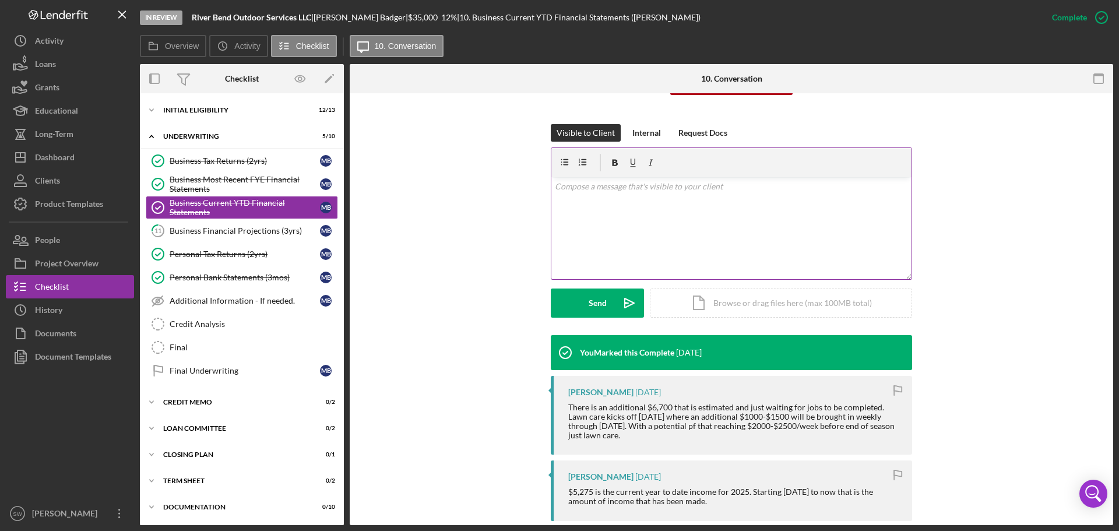
scroll to position [233, 0]
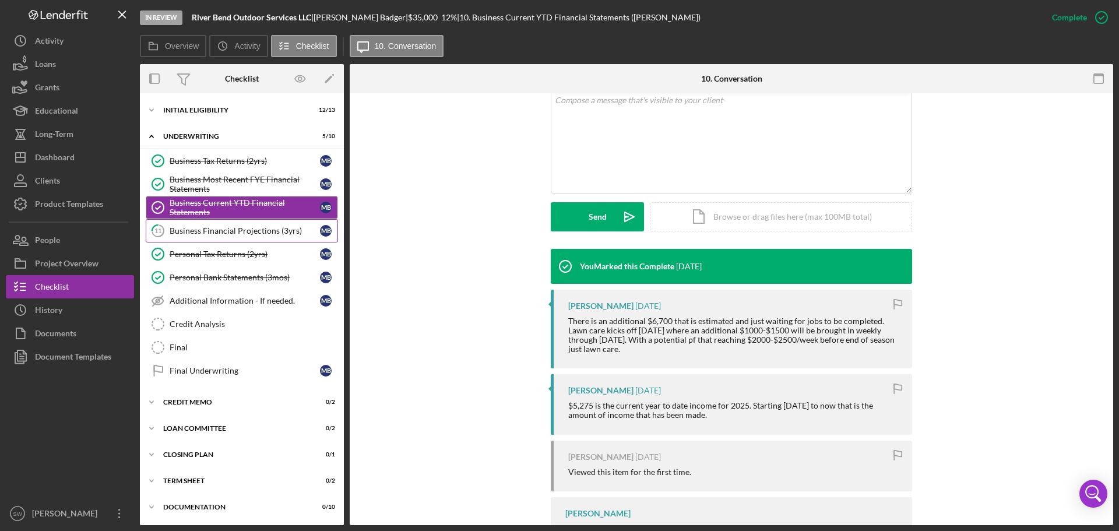
click at [194, 226] on div "Business Financial Projections (3yrs)" at bounding box center [245, 230] width 150 height 9
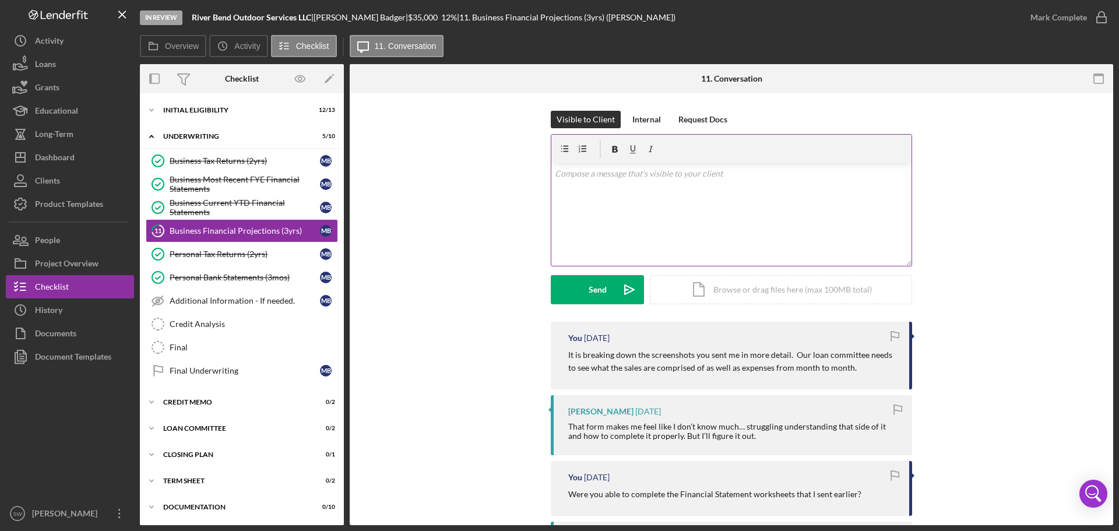
click at [580, 181] on div "v Color teal Color pink Remove color Add row above Add row below Add column bef…" at bounding box center [732, 215] width 360 height 102
click at [568, 178] on p "To enrich screen reader interactions, please activate Accessibility in Grammarl…" at bounding box center [732, 173] width 354 height 13
click at [591, 290] on div "Send" at bounding box center [598, 289] width 18 height 29
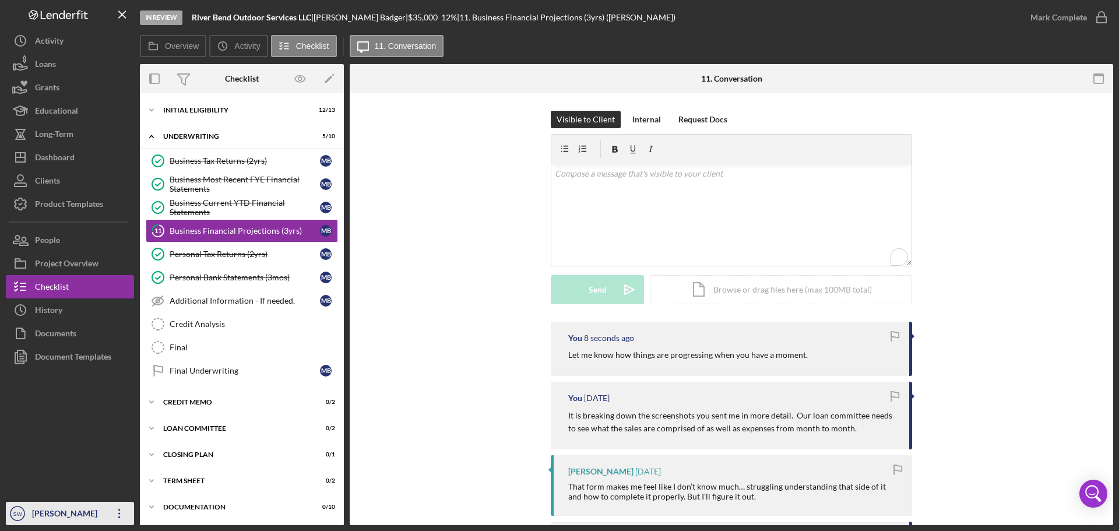
click at [45, 513] on div "[PERSON_NAME]" at bounding box center [67, 515] width 76 height 26
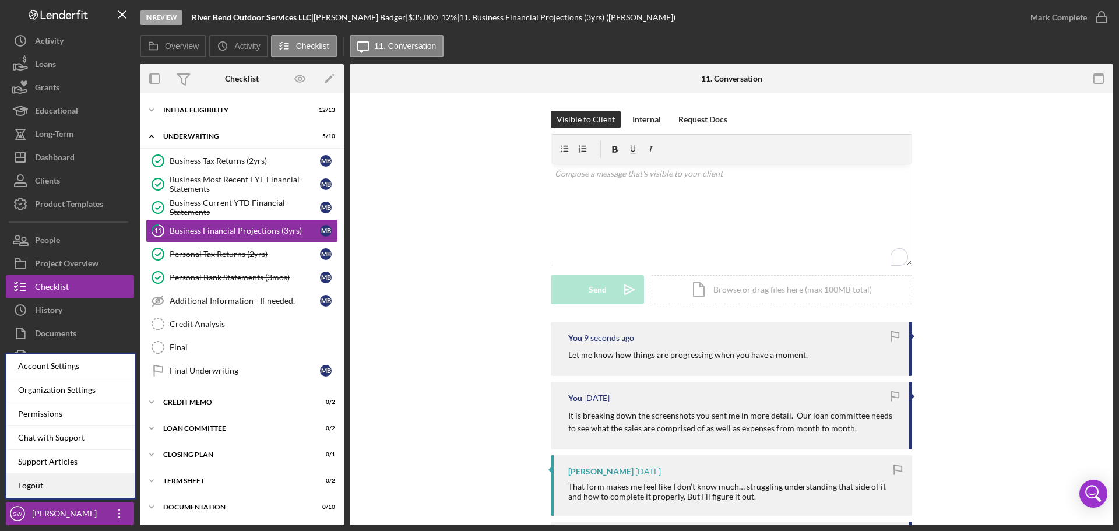
click at [35, 487] on link "Logout" at bounding box center [70, 486] width 128 height 24
